Goal: Transaction & Acquisition: Purchase product/service

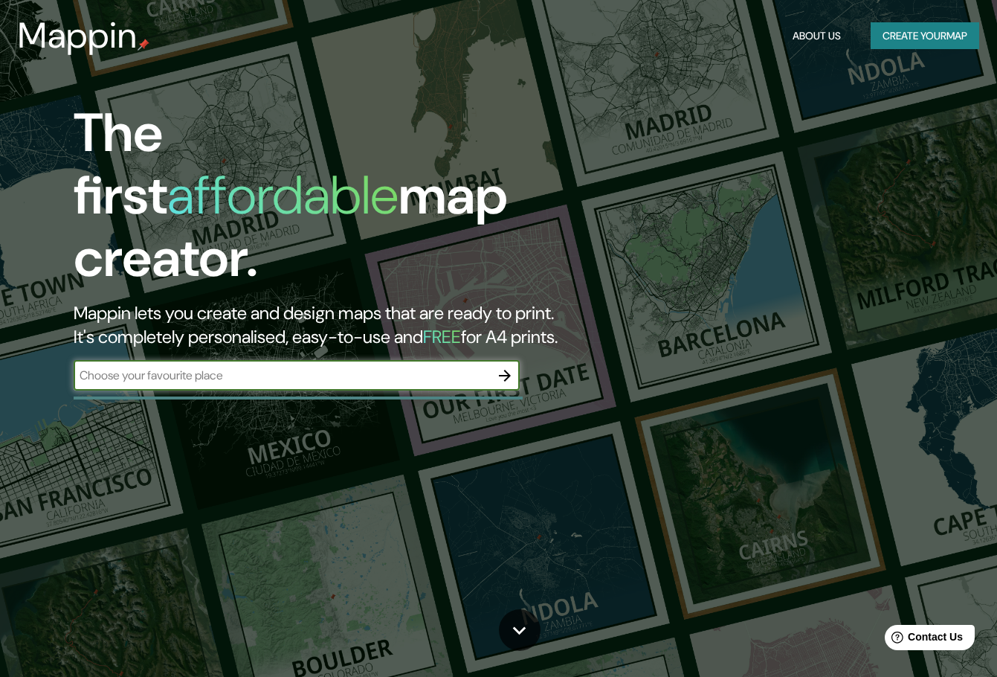
click at [258, 370] on div "​" at bounding box center [297, 376] width 446 height 30
click at [392, 367] on input "text" at bounding box center [282, 375] width 416 height 17
type input "s"
type input "sucre [GEOGRAPHIC_DATA]"
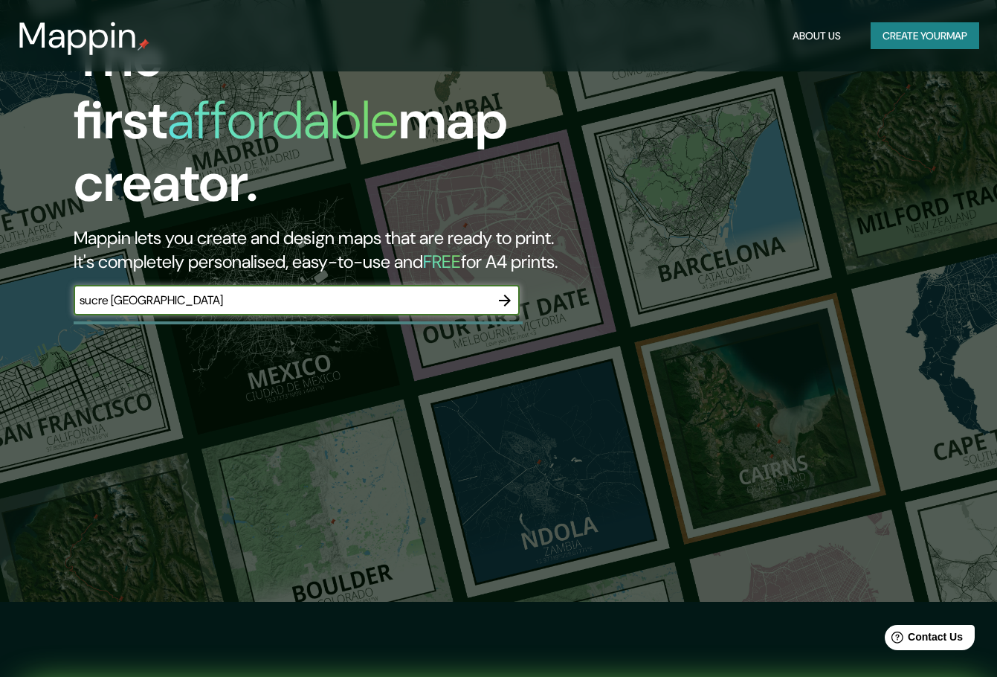
scroll to position [74, 0]
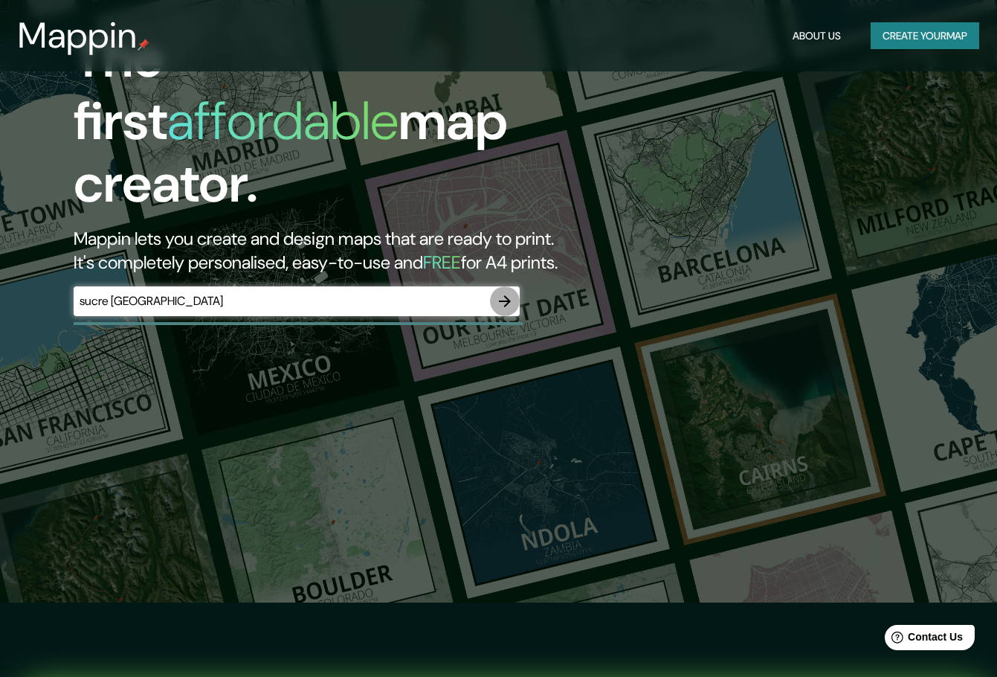
click at [503, 292] on icon "button" at bounding box center [505, 301] width 18 height 18
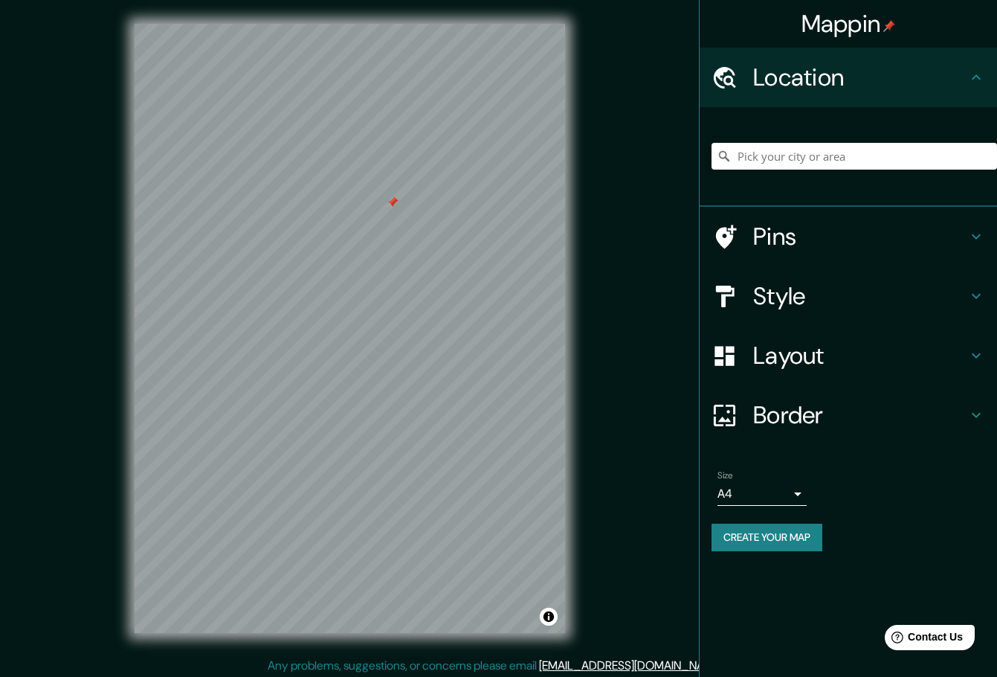
click at [389, 201] on div at bounding box center [393, 202] width 12 height 12
click at [785, 228] on h4 "Pins" at bounding box center [860, 237] width 214 height 30
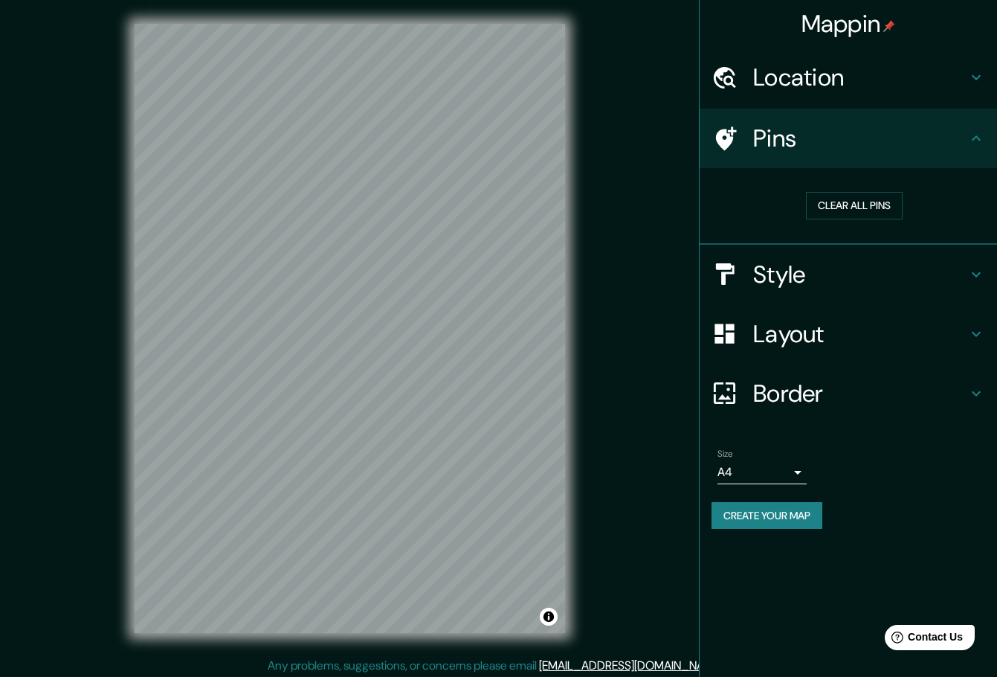
click at [790, 274] on h4 "Style" at bounding box center [860, 274] width 214 height 30
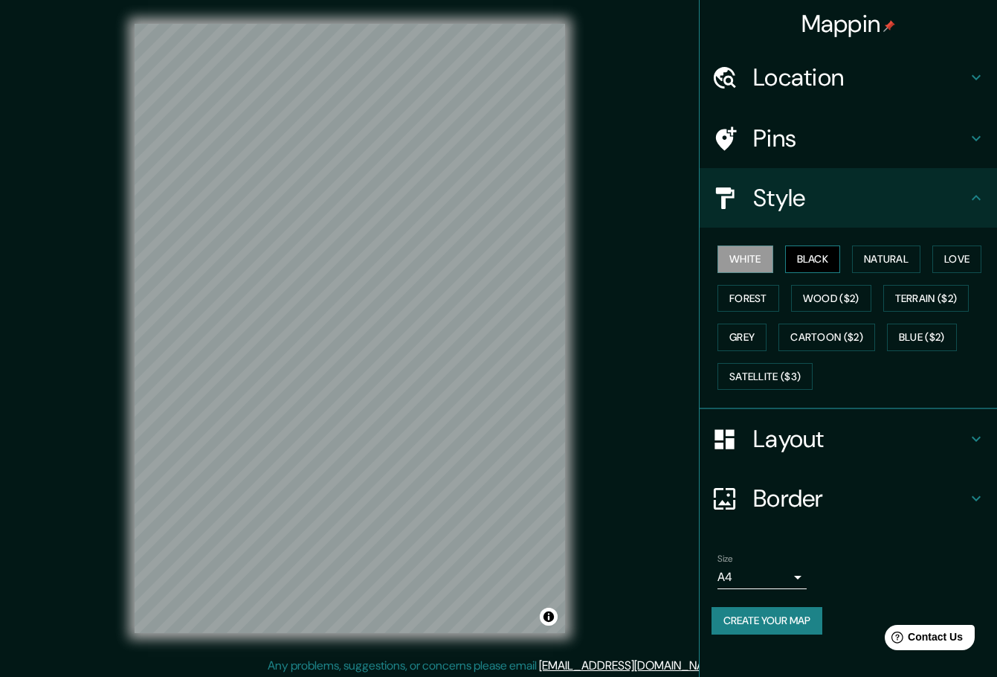
click at [816, 251] on button "Black" at bounding box center [813, 259] width 56 height 28
click at [889, 257] on button "Natural" at bounding box center [886, 259] width 68 height 28
click at [955, 260] on button "Love" at bounding box center [956, 259] width 49 height 28
click at [764, 293] on button "Forest" at bounding box center [748, 299] width 62 height 28
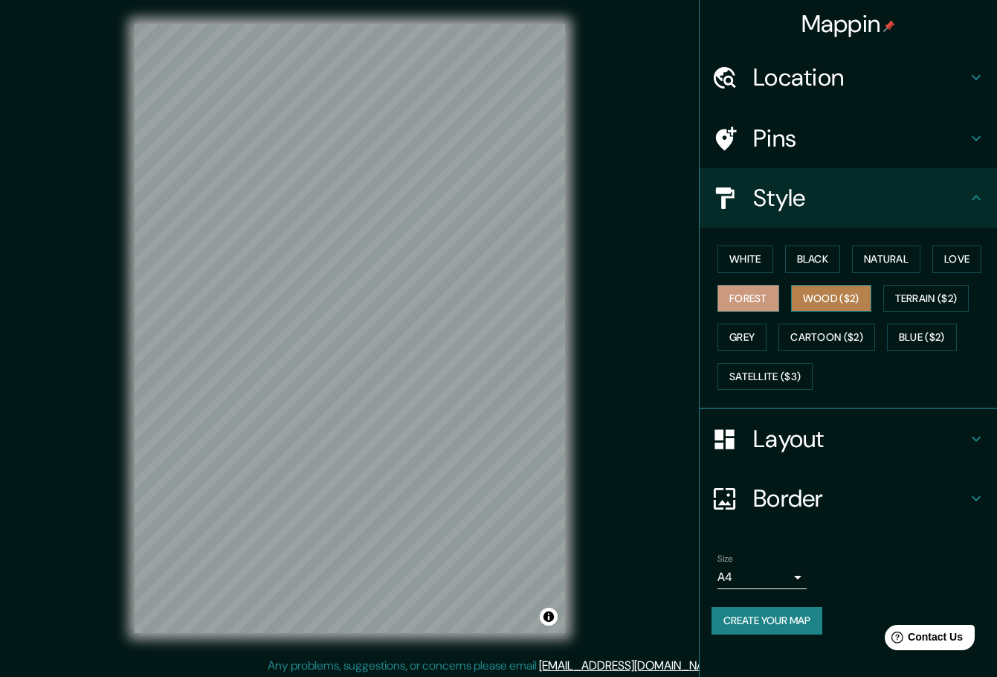
click at [822, 302] on button "Wood ($2)" at bounding box center [831, 299] width 80 height 28
click at [927, 303] on button "Terrain ($2)" at bounding box center [926, 299] width 86 height 28
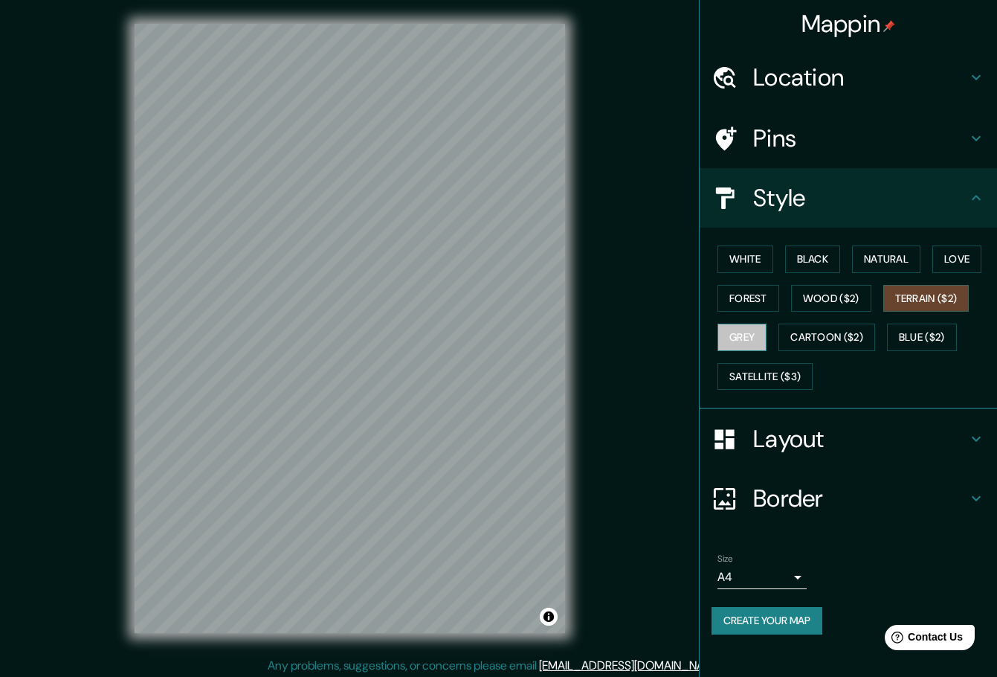
click at [750, 342] on button "Grey" at bounding box center [741, 337] width 49 height 28
click at [830, 343] on button "Cartoon ($2)" at bounding box center [826, 337] width 97 height 28
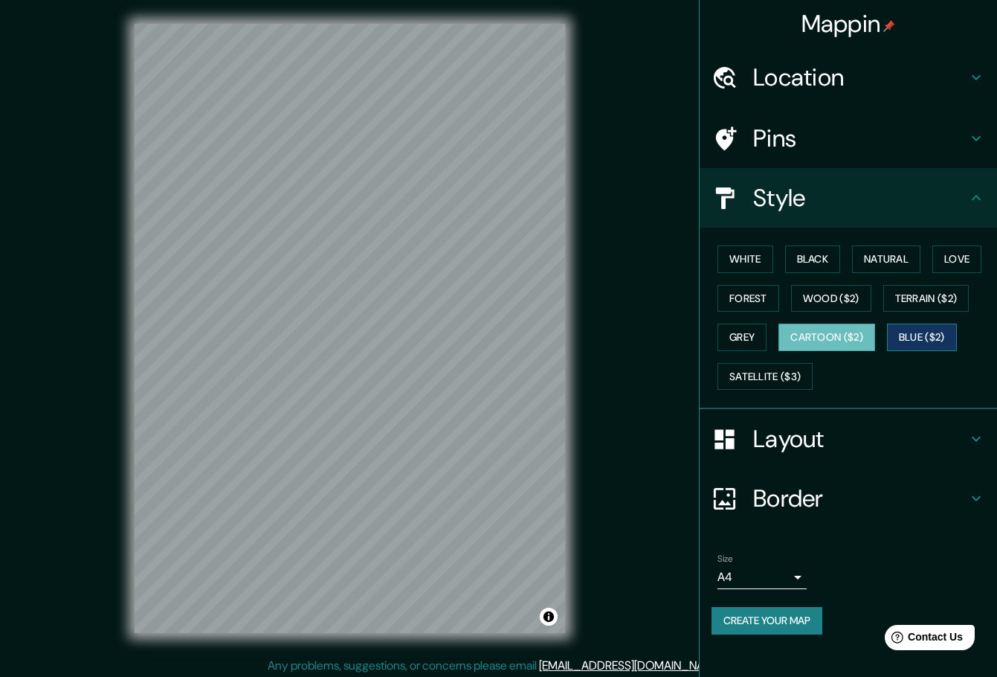
click at [900, 338] on button "Blue ($2)" at bounding box center [922, 337] width 70 height 28
click at [770, 381] on button "Satellite ($3)" at bounding box center [764, 377] width 95 height 28
click at [921, 343] on button "Blue ($2)" at bounding box center [922, 337] width 70 height 28
click at [911, 419] on div "Layout" at bounding box center [848, 438] width 297 height 59
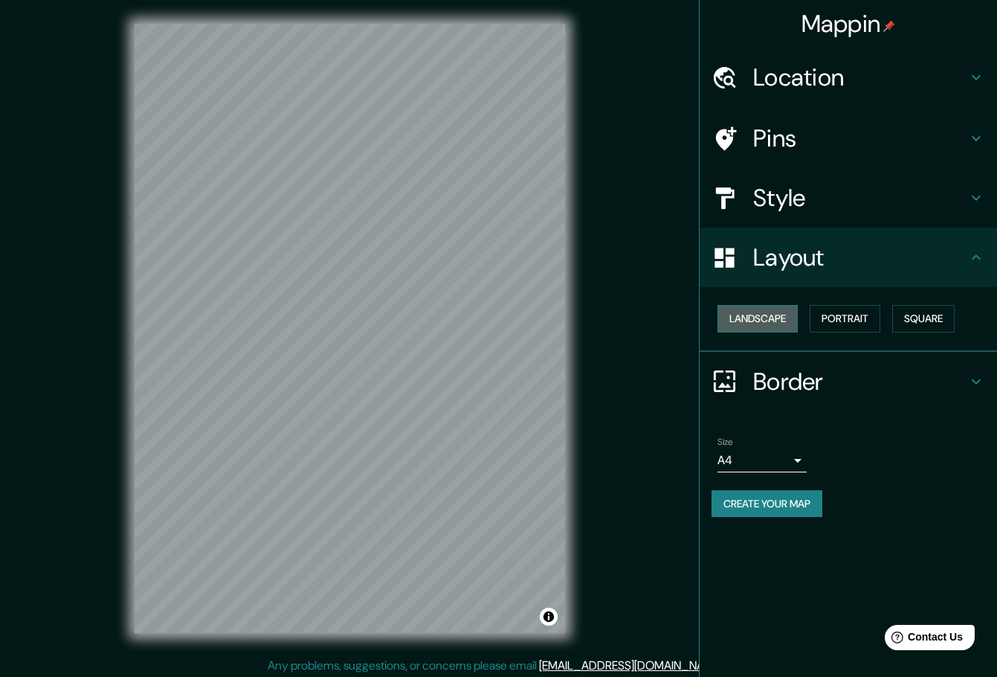
click at [770, 324] on button "Landscape" at bounding box center [757, 319] width 80 height 28
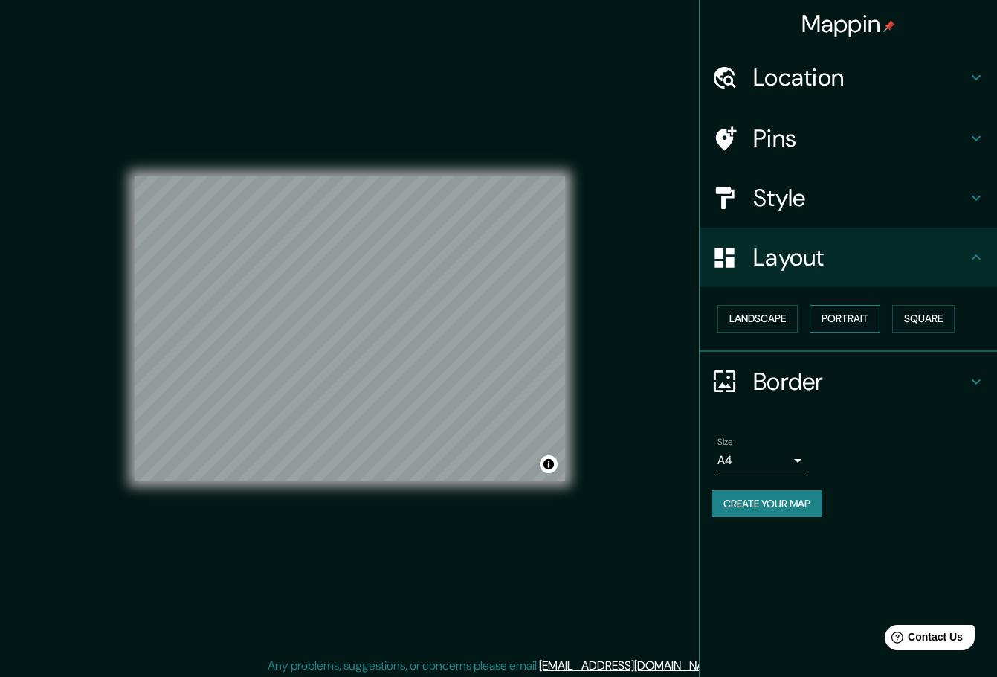
click at [849, 315] on button "Portrait" at bounding box center [845, 319] width 71 height 28
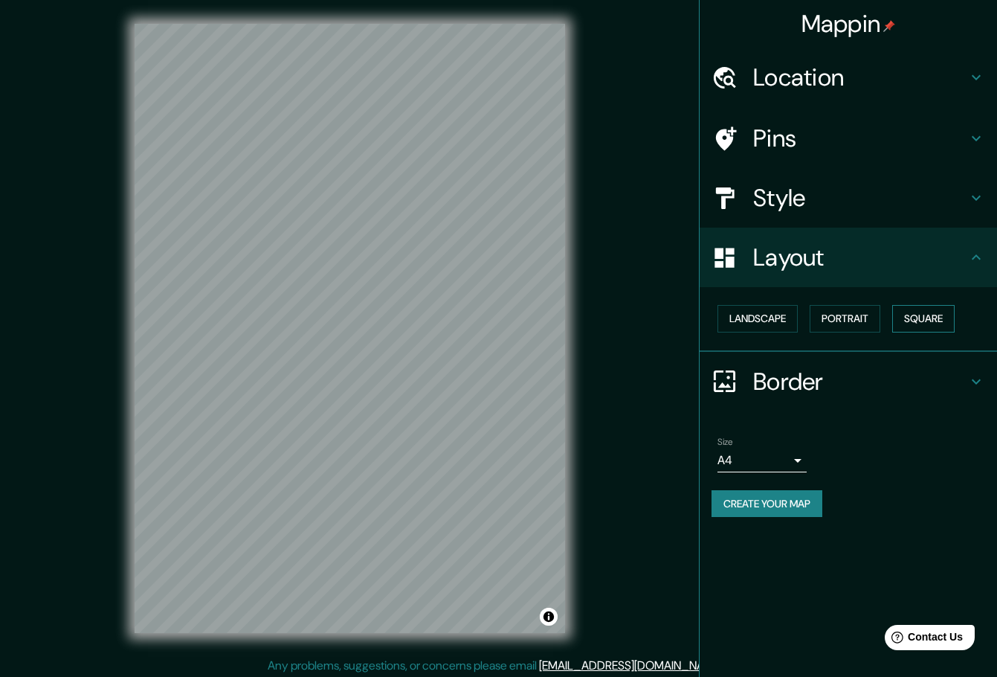
click at [939, 317] on button "Square" at bounding box center [923, 319] width 62 height 28
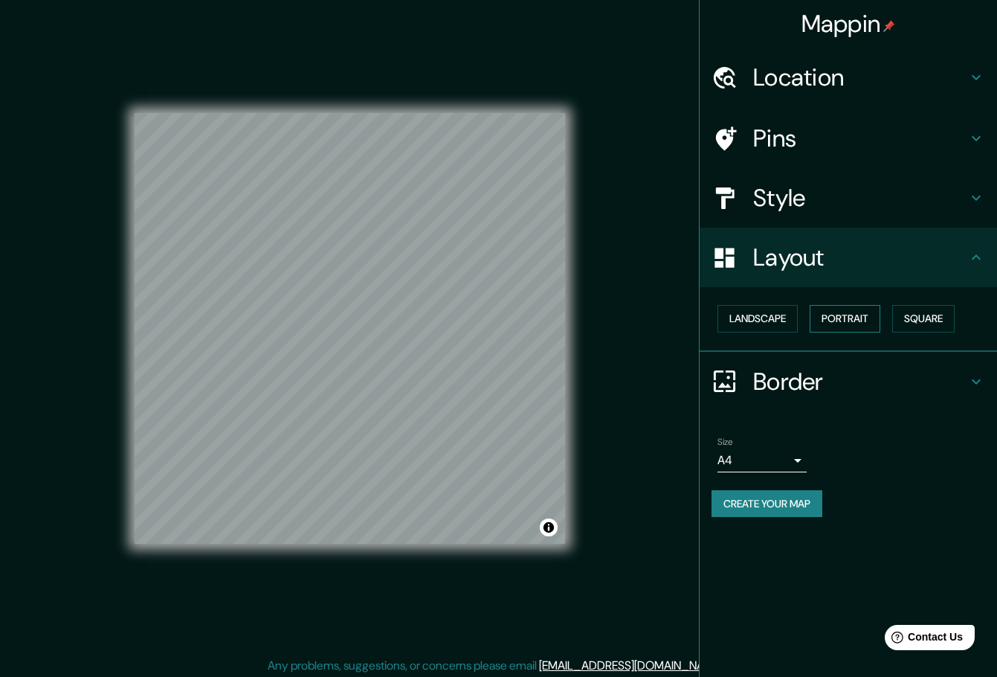
click at [868, 312] on button "Portrait" at bounding box center [845, 319] width 71 height 28
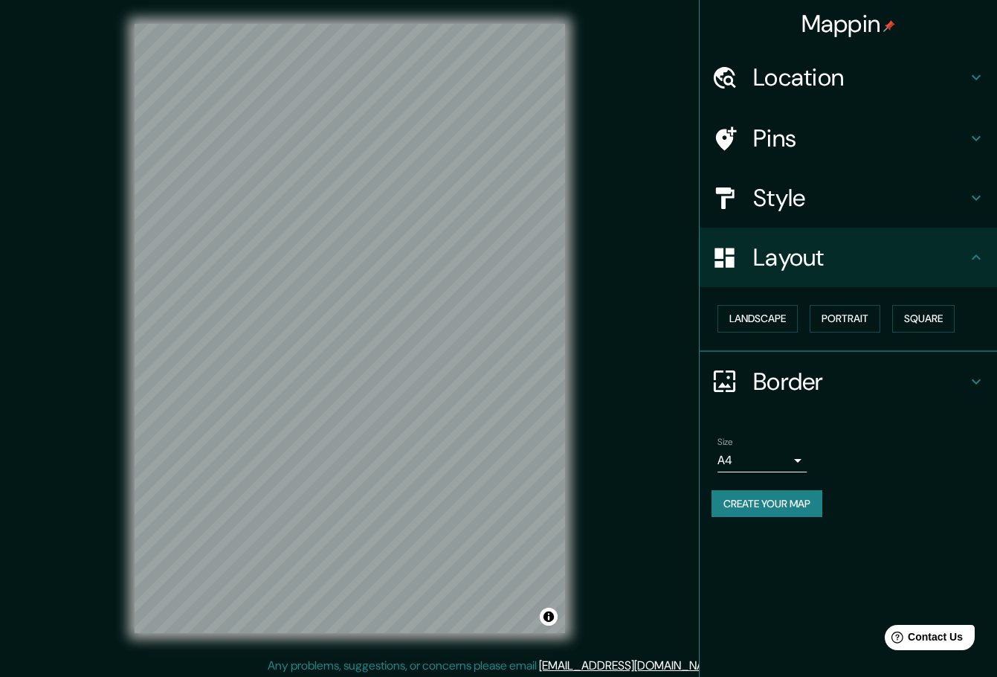
click at [863, 373] on h4 "Border" at bounding box center [860, 382] width 214 height 30
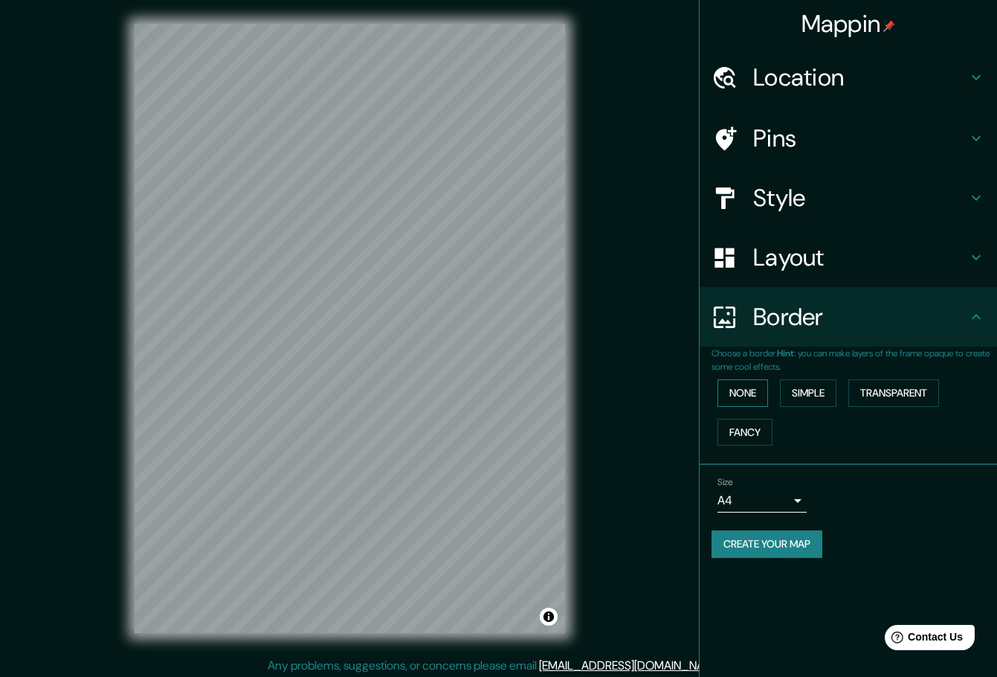
click at [749, 385] on button "None" at bounding box center [742, 393] width 51 height 28
click at [799, 397] on button "Simple" at bounding box center [808, 393] width 57 height 28
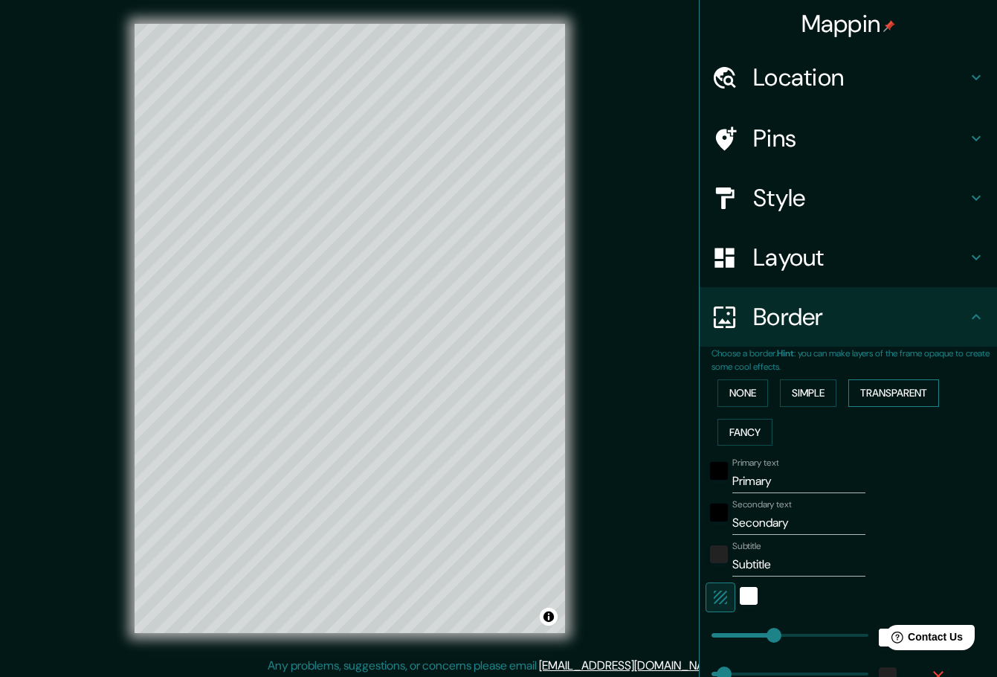
click at [894, 394] on button "Transparent" at bounding box center [893, 393] width 91 height 28
click at [746, 425] on button "Fancy" at bounding box center [744, 433] width 55 height 28
click at [748, 393] on button "None" at bounding box center [742, 393] width 51 height 28
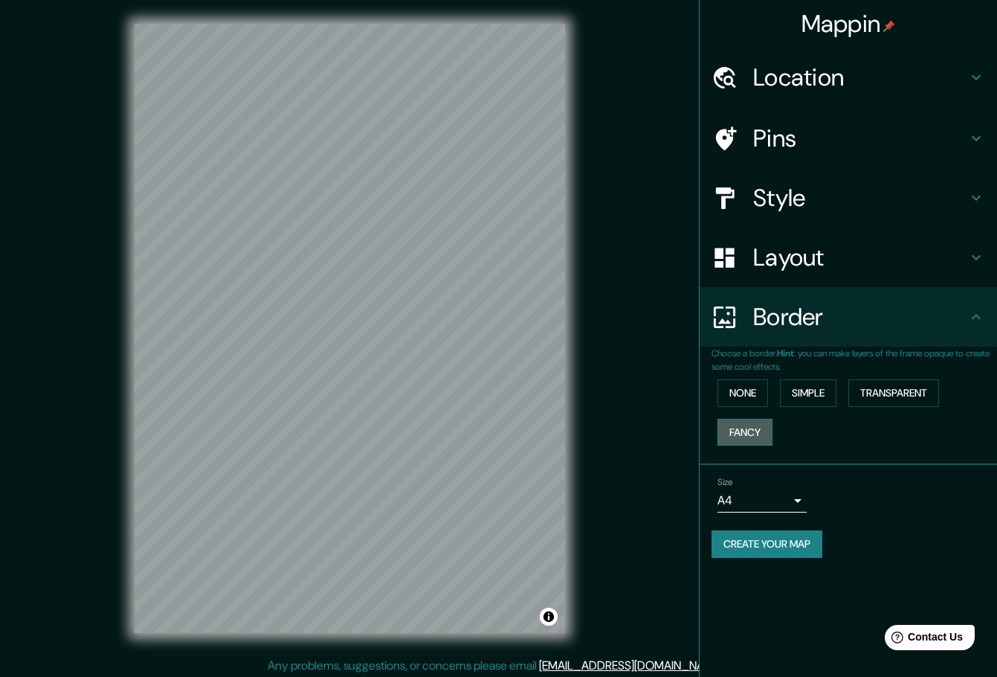
click at [749, 425] on button "Fancy" at bounding box center [744, 433] width 55 height 28
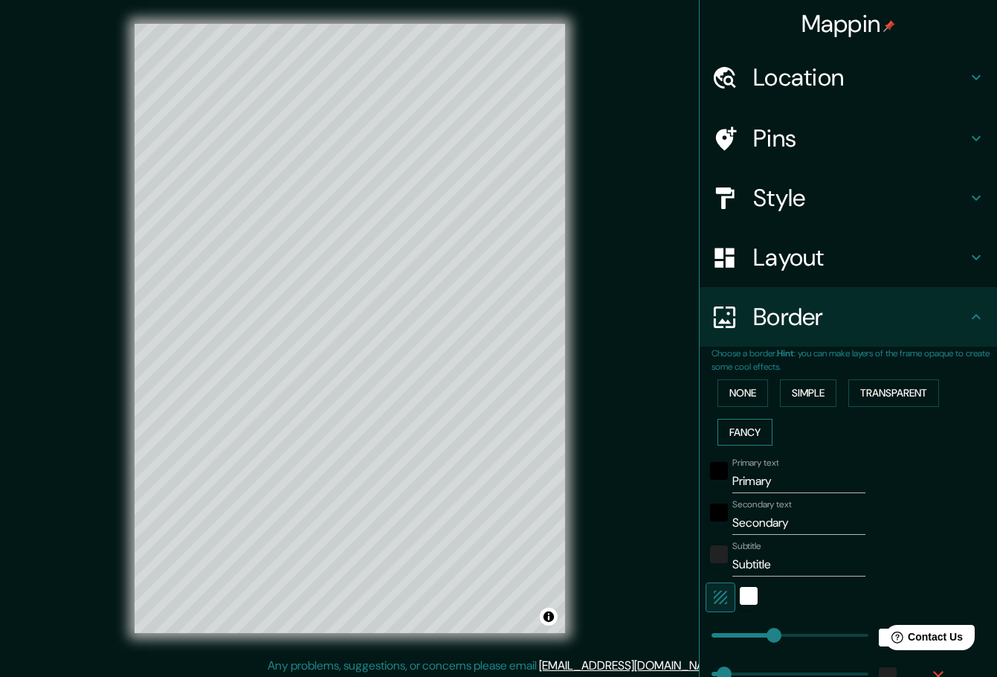
click at [749, 425] on button "Fancy" at bounding box center [744, 433] width 55 height 28
type input "232"
type input "46"
type input "23"
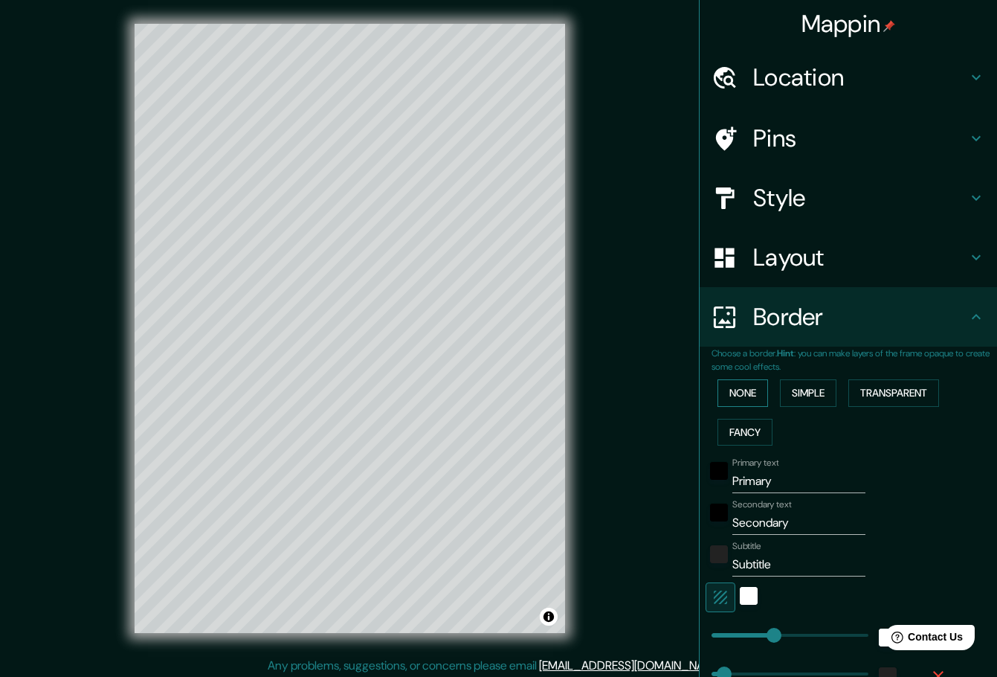
click at [748, 393] on button "None" at bounding box center [742, 393] width 51 height 28
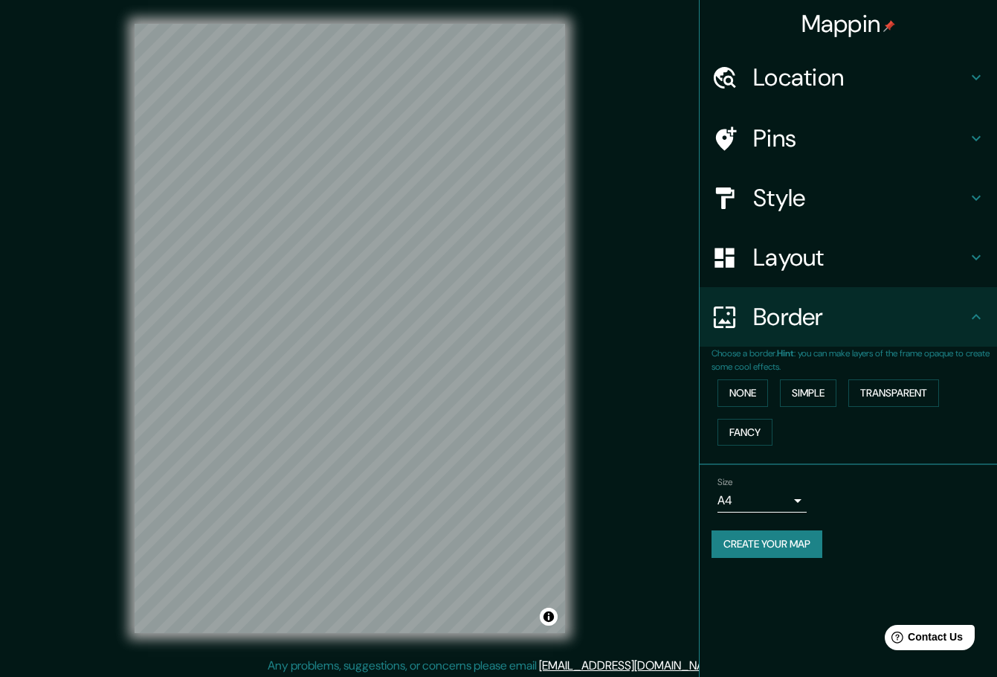
click at [814, 143] on h4 "Pins" at bounding box center [860, 138] width 214 height 30
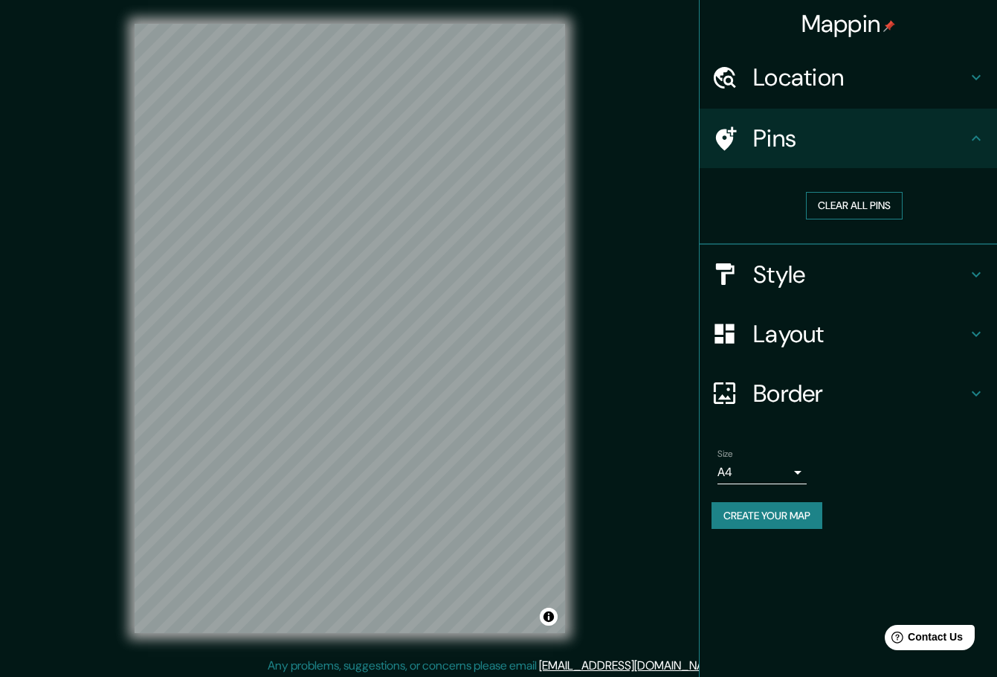
click at [853, 212] on button "Clear all pins" at bounding box center [854, 206] width 97 height 28
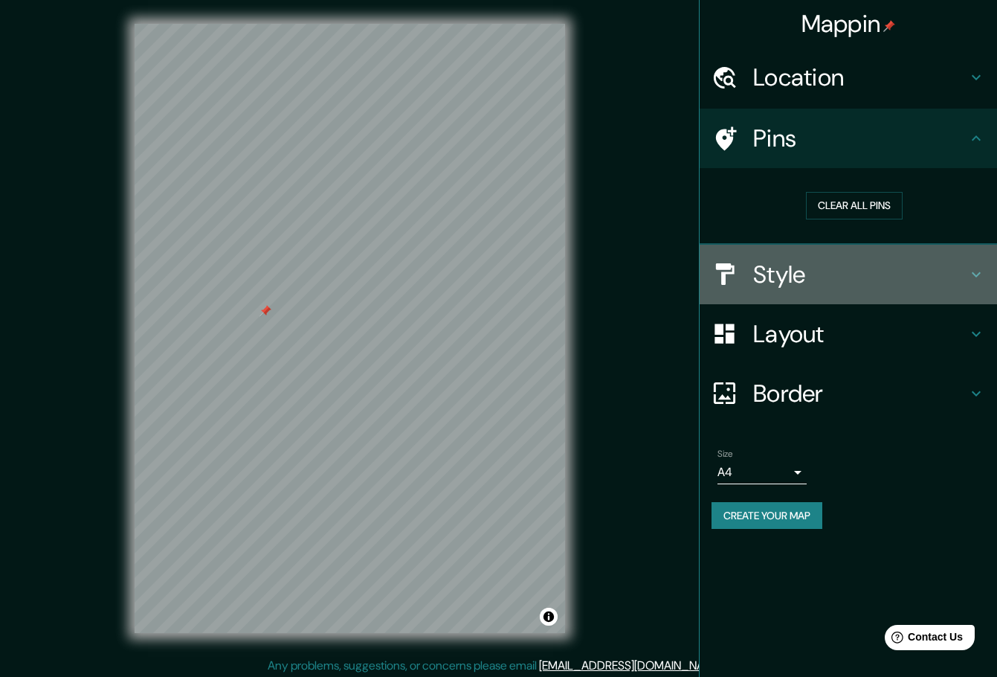
click at [876, 277] on h4 "Style" at bounding box center [860, 274] width 214 height 30
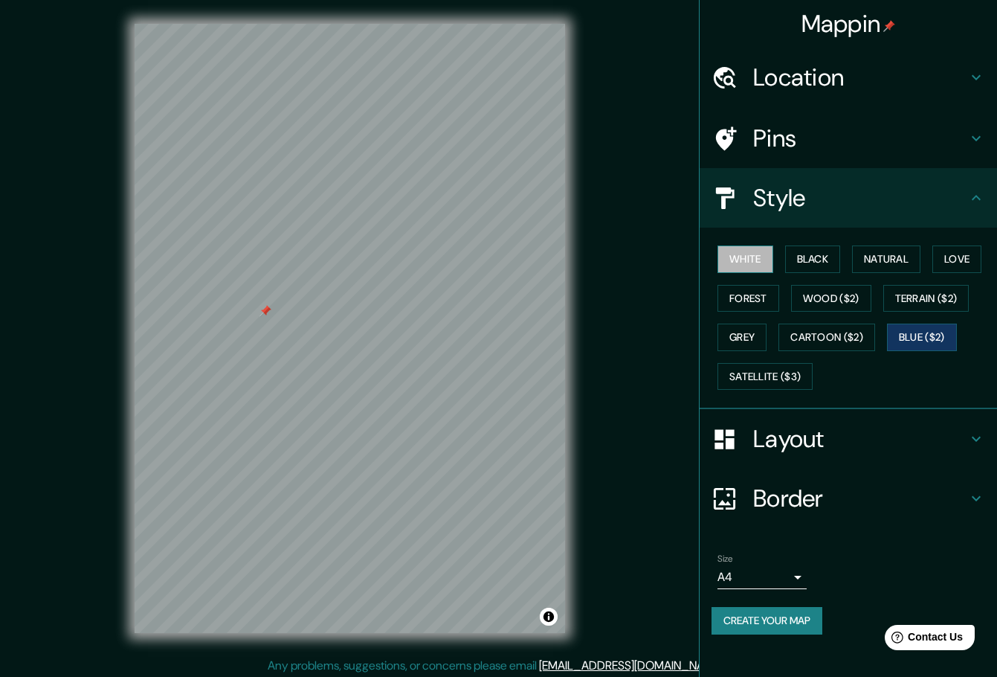
click at [753, 266] on button "White" at bounding box center [745, 259] width 56 height 28
click at [926, 336] on button "Blue ($2)" at bounding box center [922, 337] width 70 height 28
click at [807, 455] on div "Layout" at bounding box center [848, 438] width 297 height 59
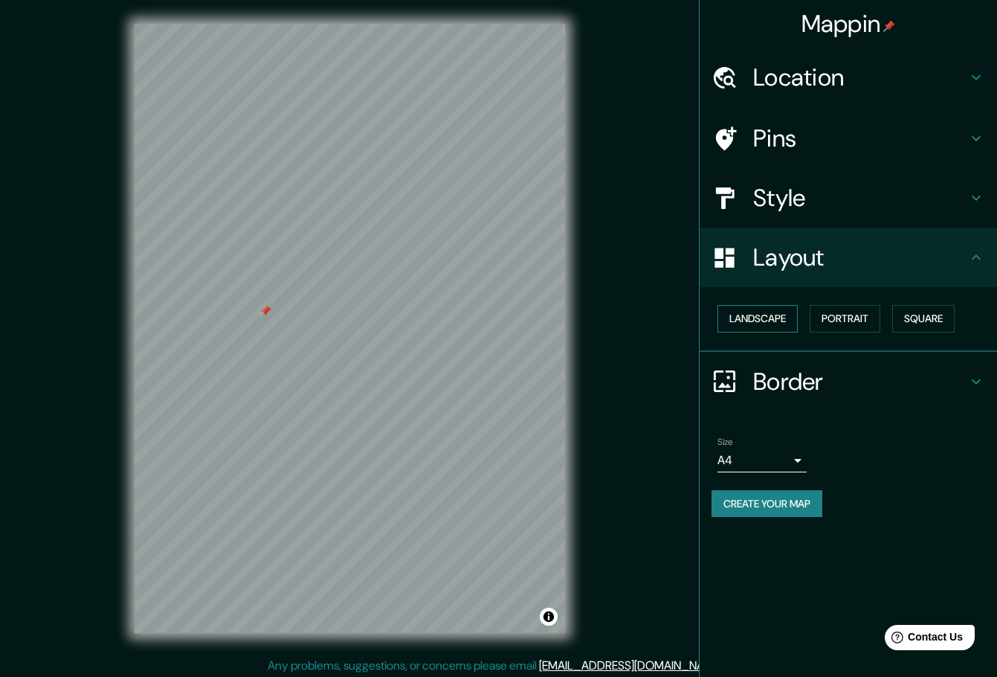
click at [775, 325] on button "Landscape" at bounding box center [757, 319] width 80 height 28
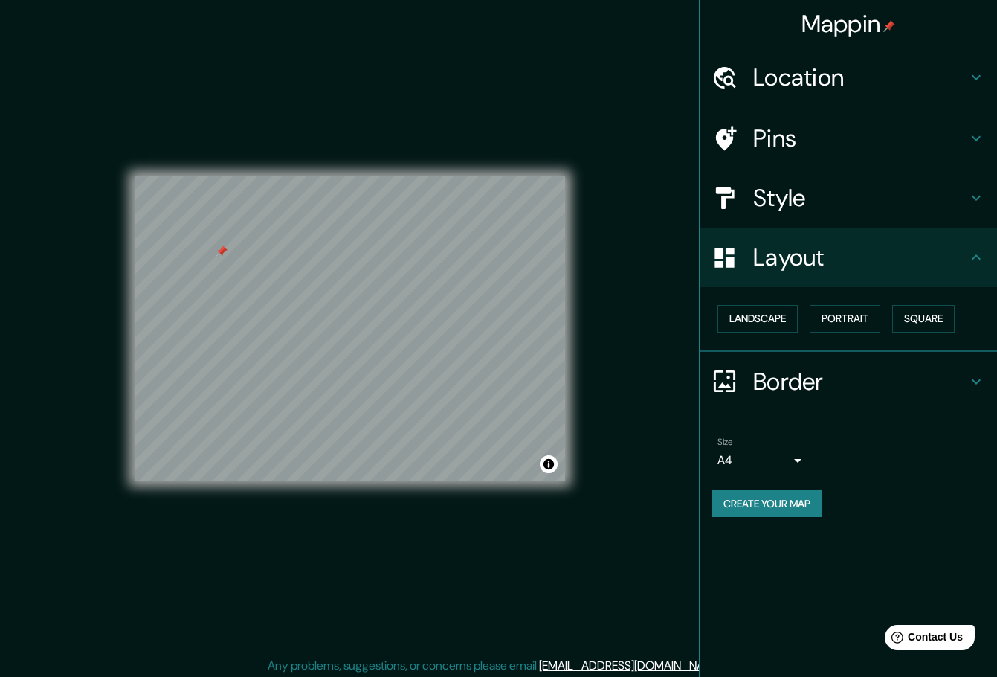
click at [217, 254] on div at bounding box center [222, 251] width 12 height 12
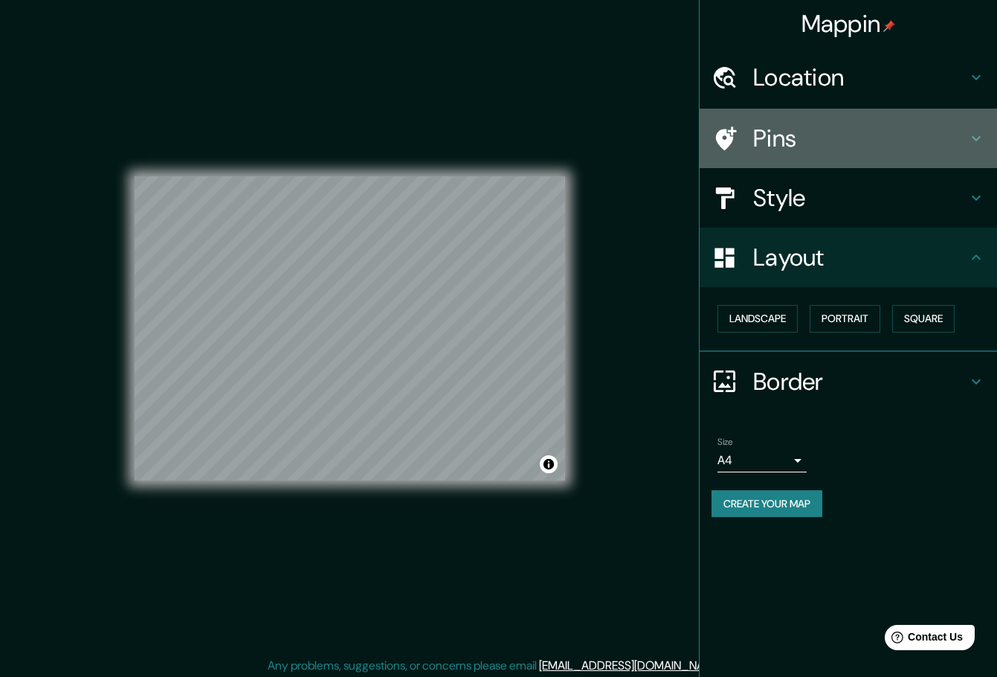
click at [803, 148] on h4 "Pins" at bounding box center [860, 138] width 214 height 30
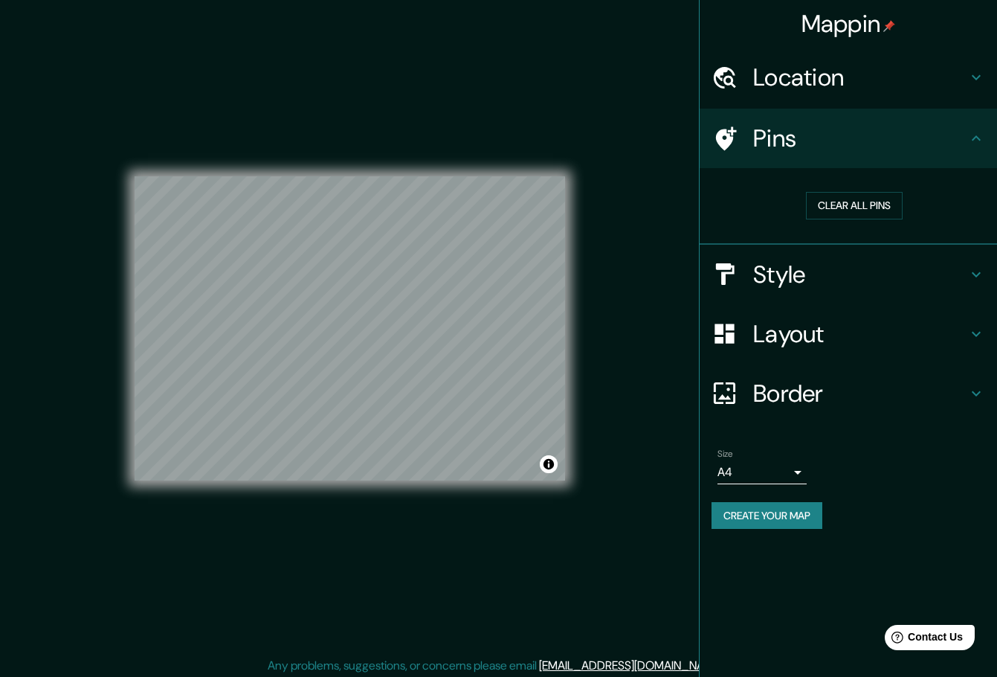
click at [877, 141] on h4 "Pins" at bounding box center [860, 138] width 214 height 30
click at [838, 194] on button "Clear all pins" at bounding box center [854, 206] width 97 height 28
click at [364, 176] on div at bounding box center [350, 176] width 430 height 0
click at [364, 356] on div at bounding box center [367, 351] width 12 height 12
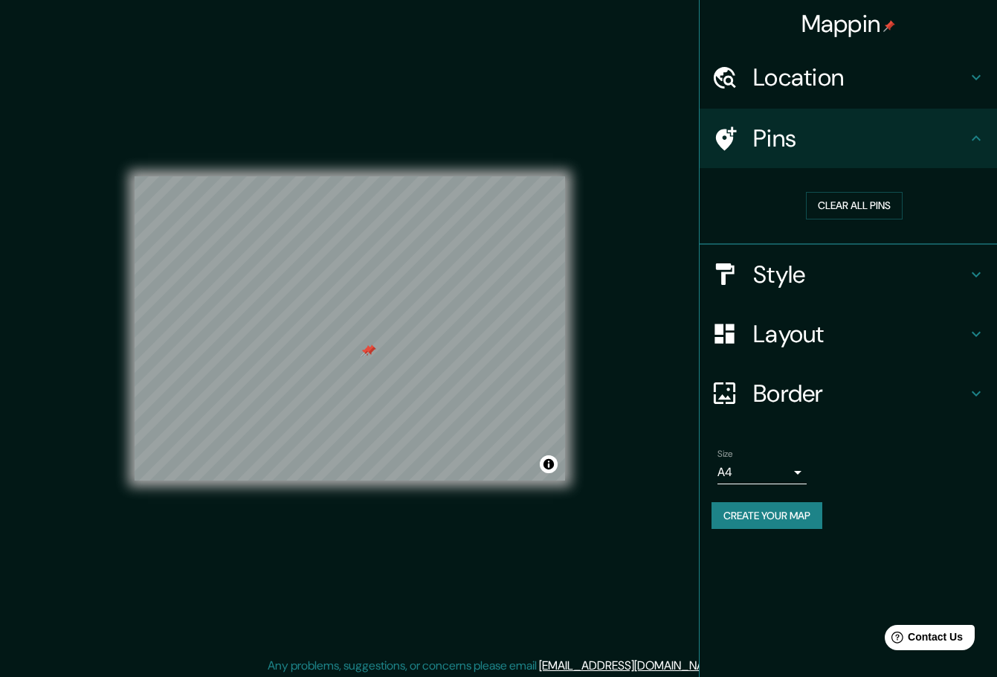
click at [364, 352] on div at bounding box center [367, 351] width 12 height 12
click at [845, 199] on button "Clear all pins" at bounding box center [854, 206] width 97 height 28
click at [628, 121] on div "Mappin Location Pins Clear all pins Style Layout Border Choose a border. Hint :…" at bounding box center [498, 340] width 997 height 680
